Goal: Task Accomplishment & Management: Use online tool/utility

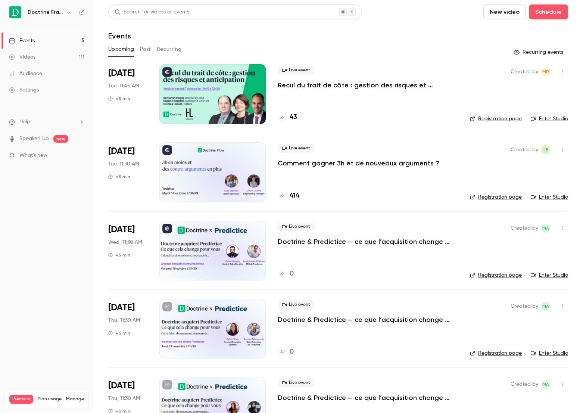
click at [310, 164] on p "Comment gagner 3h et de nouveaux arguments ?" at bounding box center [359, 163] width 162 height 9
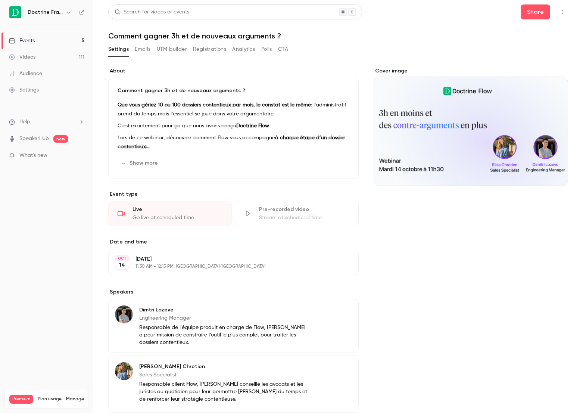
click at [172, 45] on button "UTM builder" at bounding box center [172, 49] width 30 height 12
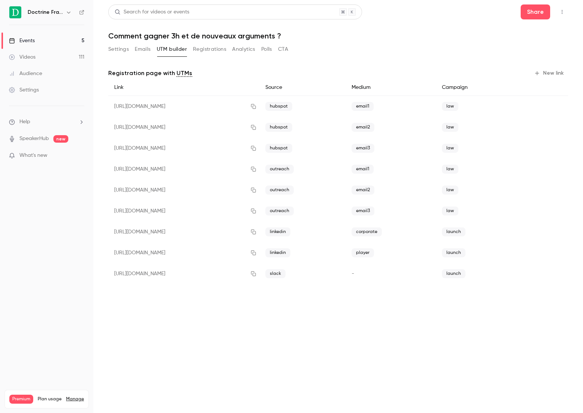
click at [219, 43] on button "Registrations" at bounding box center [209, 49] width 33 height 12
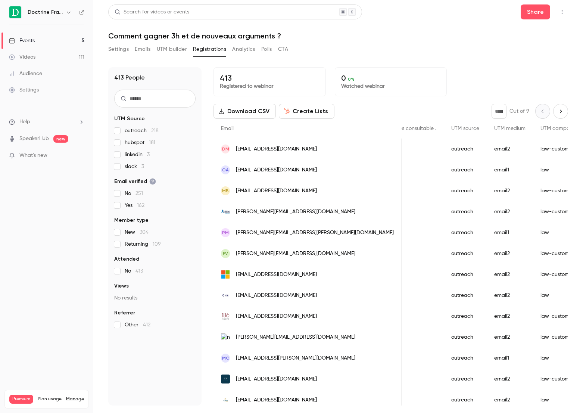
scroll to position [0, 1166]
